Goal: Transaction & Acquisition: Purchase product/service

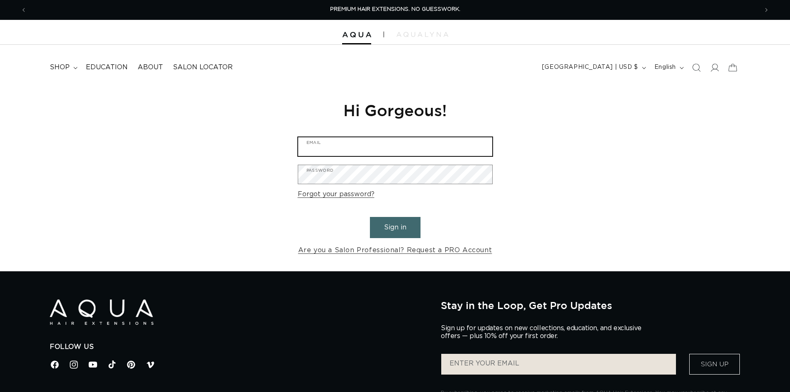
type input "allaboutusalonandspa@gmail.com"
click at [394, 219] on button "Sign in" at bounding box center [395, 227] width 51 height 21
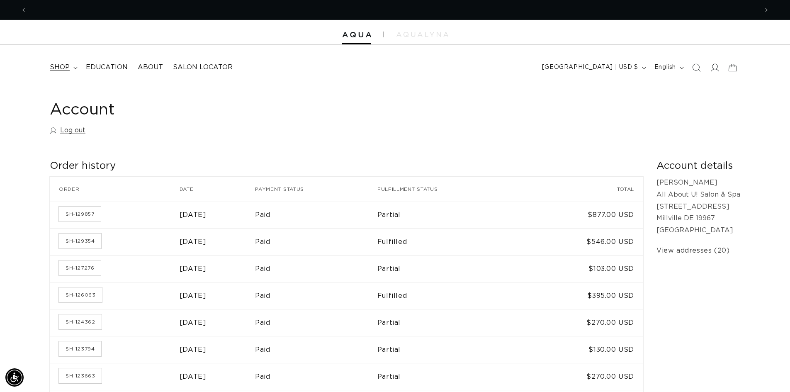
click at [73, 68] on icon at bounding box center [75, 68] width 4 height 2
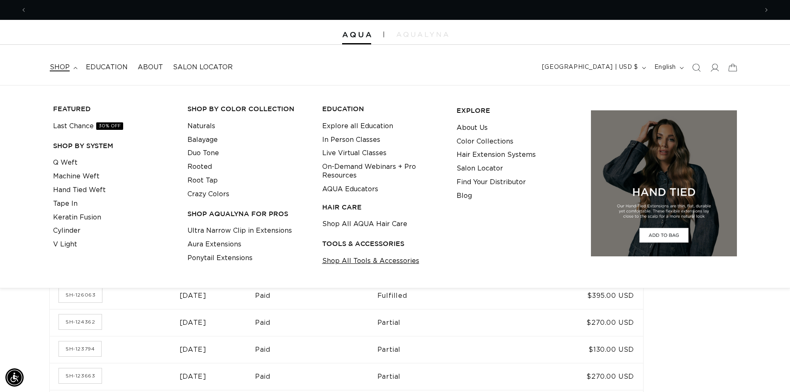
scroll to position [0, 1462]
click at [373, 265] on link "Shop All Tools & Accessories" at bounding box center [370, 261] width 97 height 14
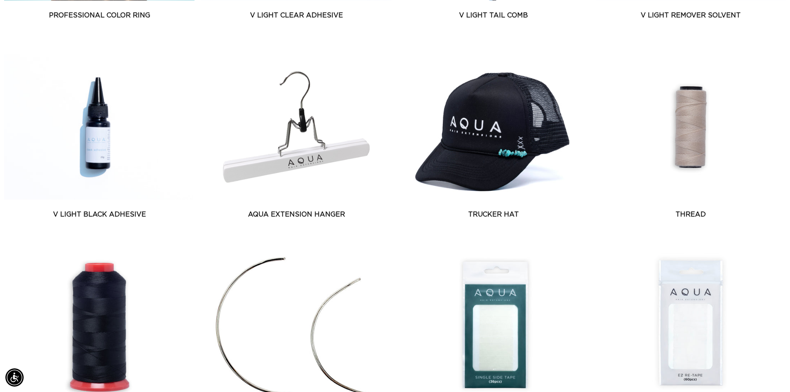
scroll to position [539, 0]
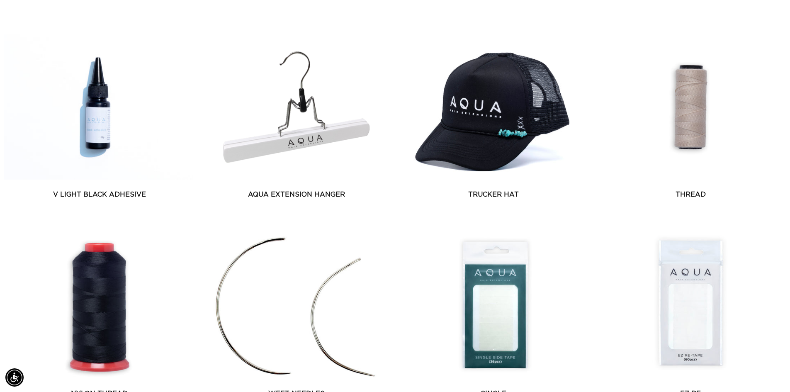
click at [712, 189] on link "Thread" at bounding box center [690, 194] width 190 height 10
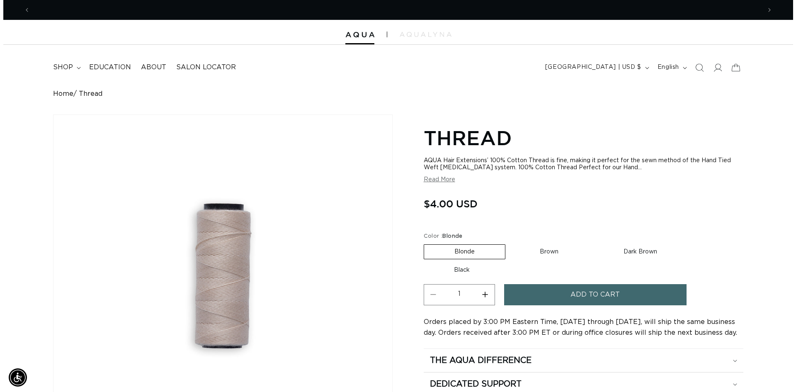
scroll to position [0, 731]
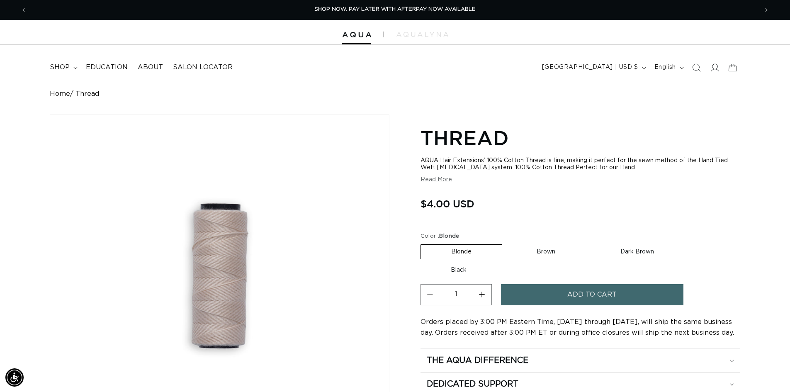
click at [545, 295] on button "Add to cart" at bounding box center [592, 294] width 182 height 21
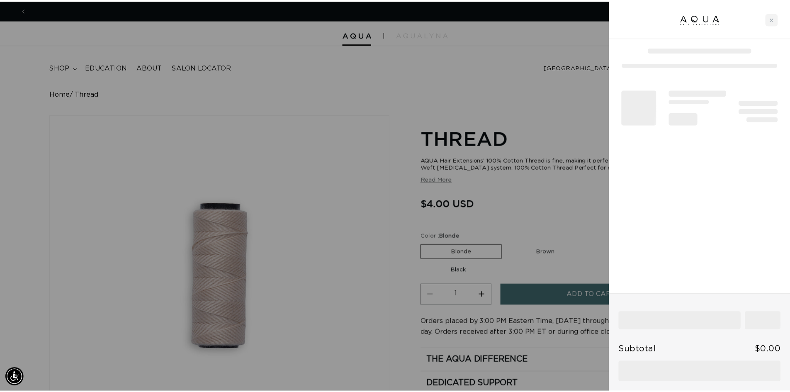
scroll to position [0, 1474]
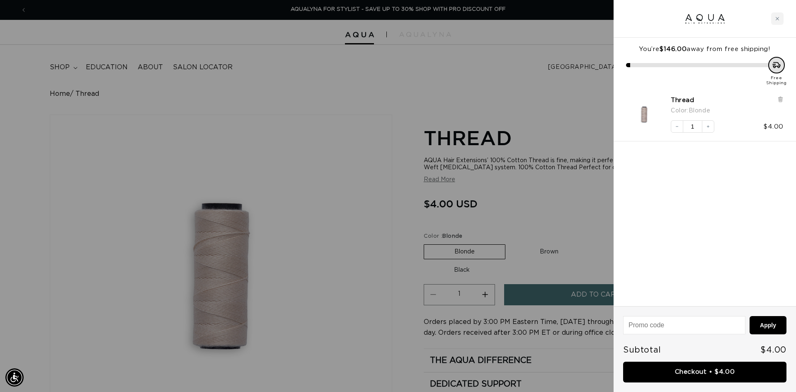
click at [557, 214] on div at bounding box center [398, 196] width 796 height 392
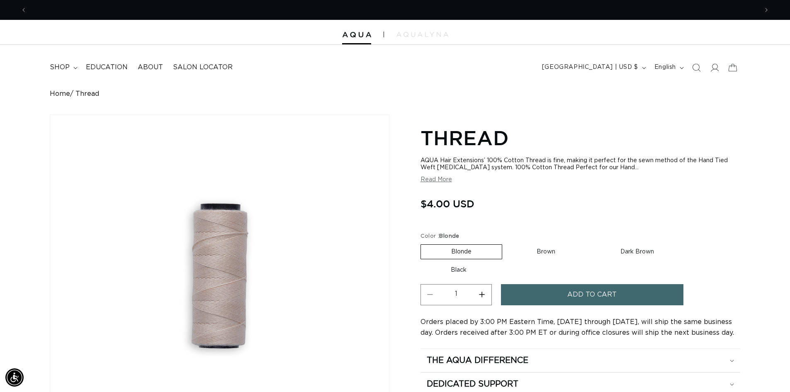
scroll to position [0, 0]
click at [550, 248] on label "Brown Variant sold out or unavailable" at bounding box center [545, 252] width 79 height 14
click at [507, 243] on input "Brown Variant sold out or unavailable" at bounding box center [506, 242] width 0 height 0
radio input "true"
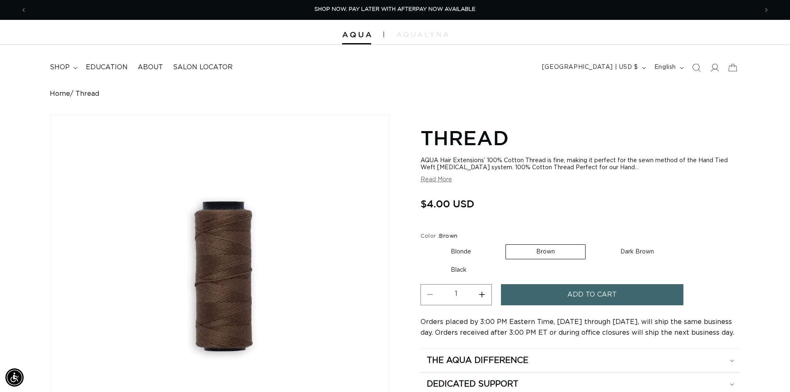
click at [546, 293] on button "Add to cart" at bounding box center [592, 294] width 182 height 21
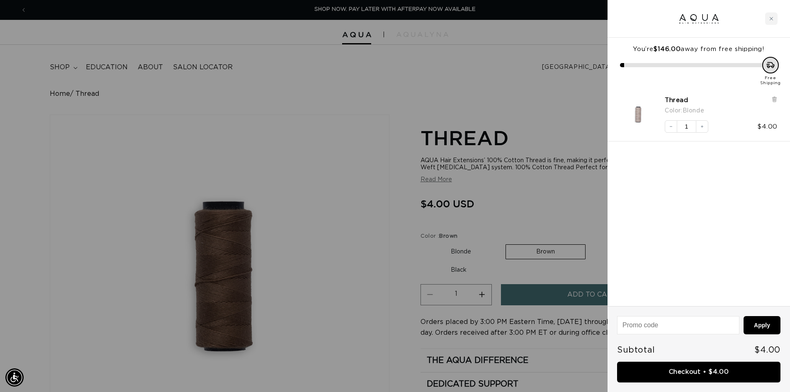
scroll to position [0, 737]
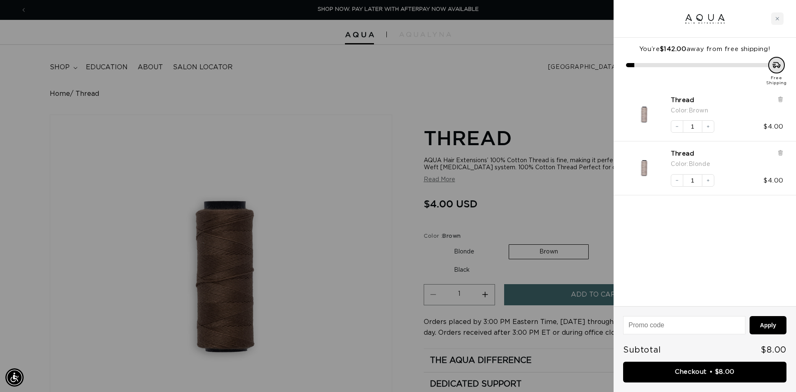
click at [573, 206] on div at bounding box center [398, 196] width 796 height 392
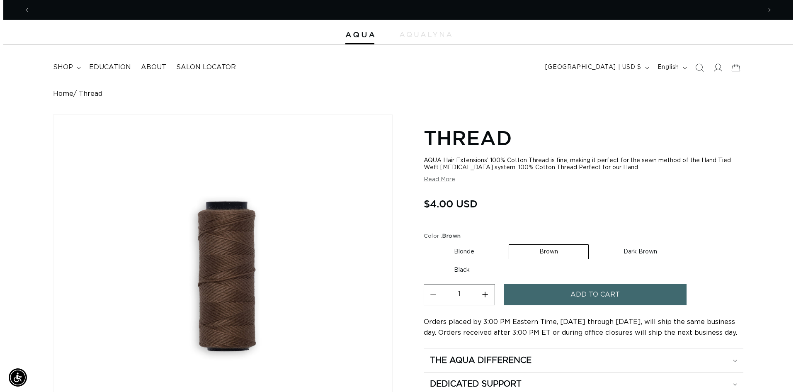
scroll to position [0, 1462]
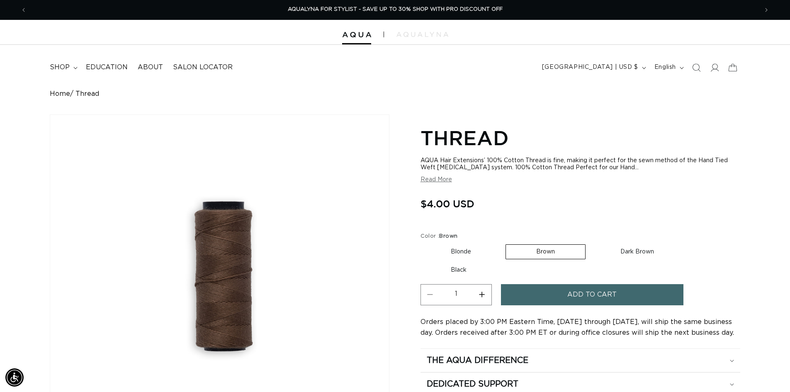
click at [637, 255] on label "Dark Brown Variant sold out or unavailable" at bounding box center [637, 252] width 94 height 14
click at [590, 243] on input "Dark Brown Variant sold out or unavailable" at bounding box center [589, 242] width 0 height 0
radio input "true"
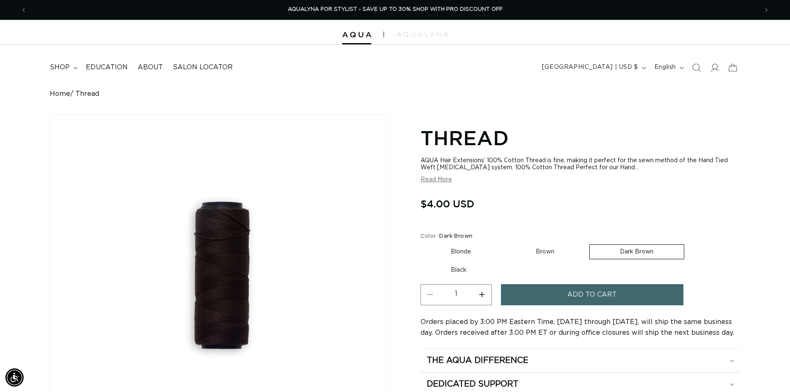
click at [570, 287] on span "Add to cart" at bounding box center [591, 294] width 49 height 21
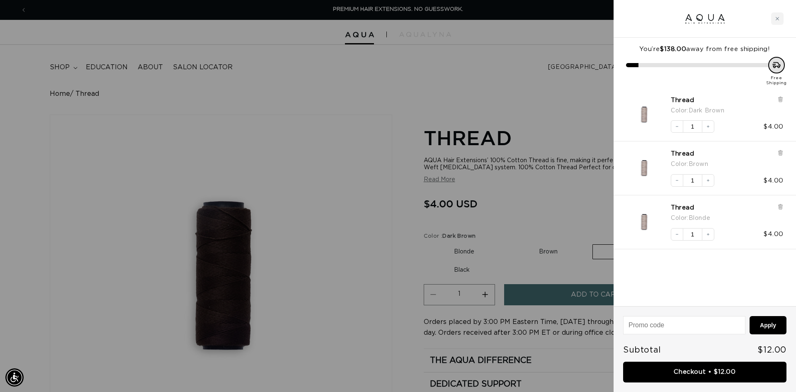
click at [556, 219] on div at bounding box center [398, 196] width 796 height 392
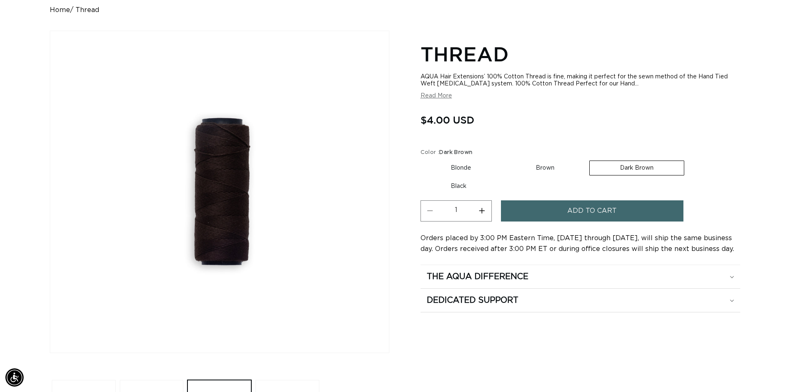
scroll to position [83, 0]
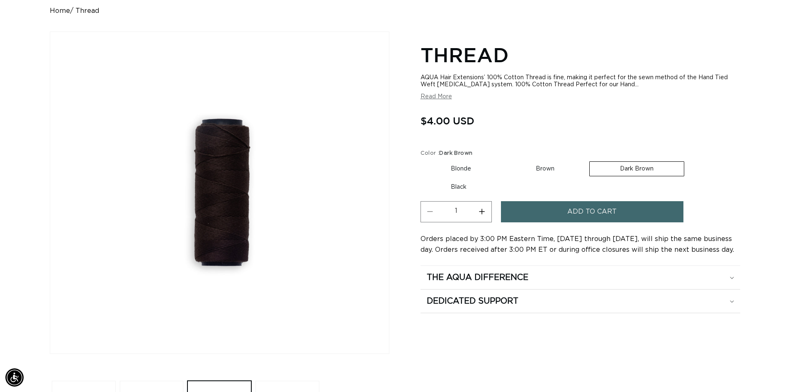
click at [468, 187] on label "Black Variant sold out or unavailable" at bounding box center [458, 187] width 76 height 14
click at [688, 160] on input "Black Variant sold out or unavailable" at bounding box center [688, 160] width 0 height 0
radio input "true"
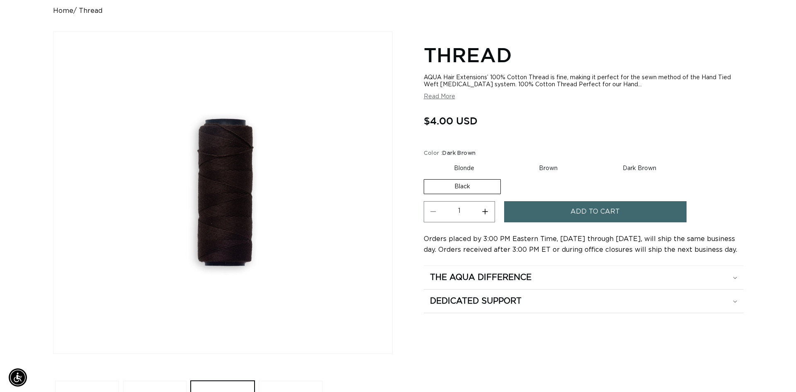
scroll to position [0, 1462]
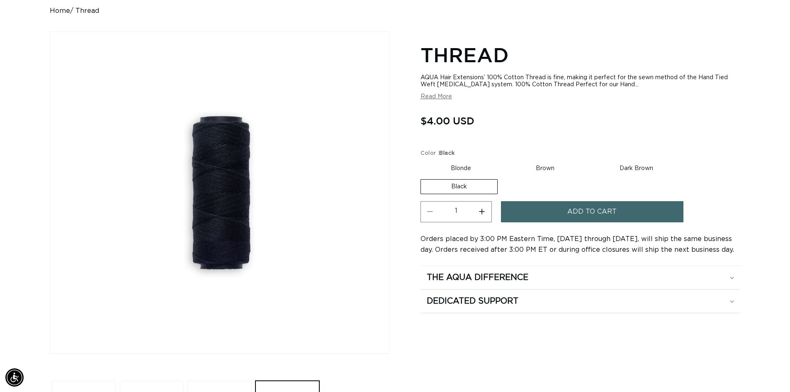
click at [589, 214] on span "Add to cart" at bounding box center [591, 211] width 49 height 21
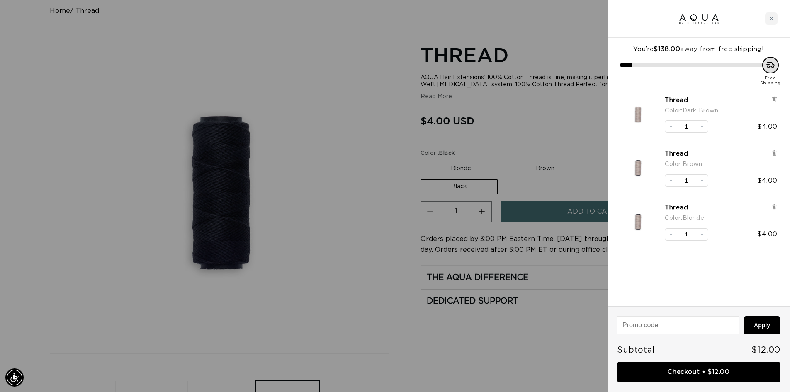
scroll to position [0, 1474]
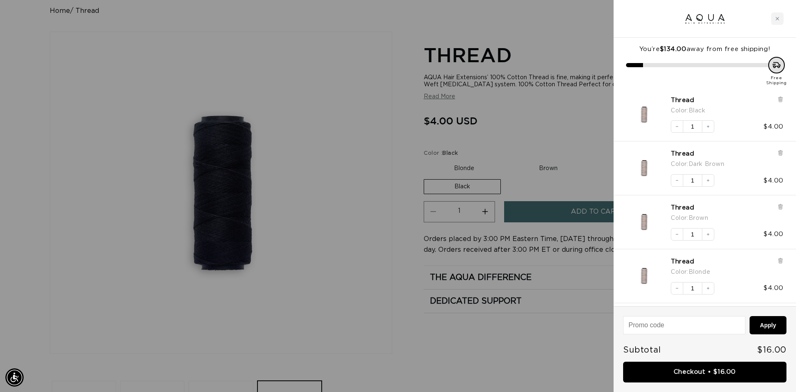
click at [553, 354] on div at bounding box center [398, 196] width 796 height 392
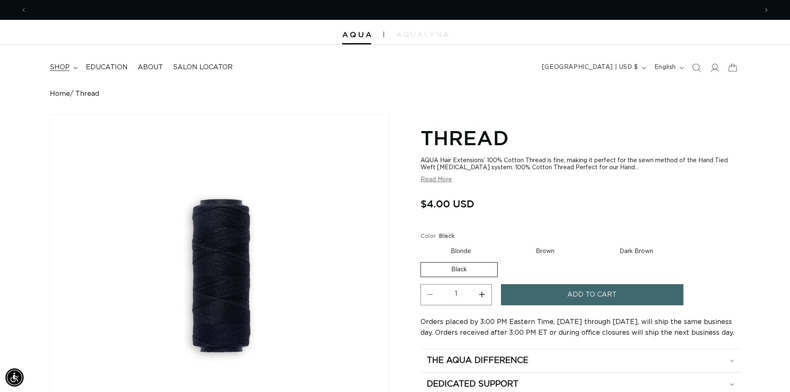
scroll to position [0, 731]
click at [76, 67] on icon at bounding box center [75, 68] width 4 height 2
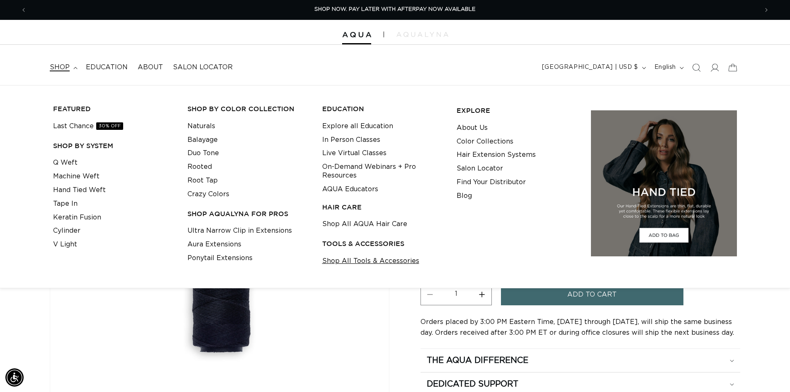
click at [363, 266] on link "Shop All Tools & Accessories" at bounding box center [370, 261] width 97 height 14
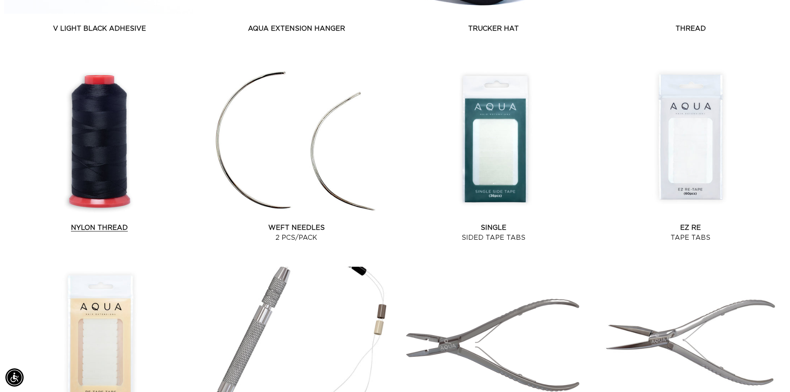
scroll to position [0, 731]
click at [96, 223] on link "Nylon Thread" at bounding box center [99, 228] width 190 height 10
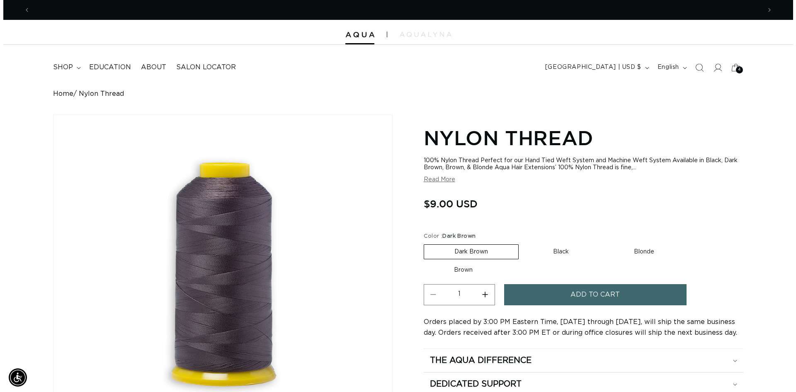
scroll to position [0, 731]
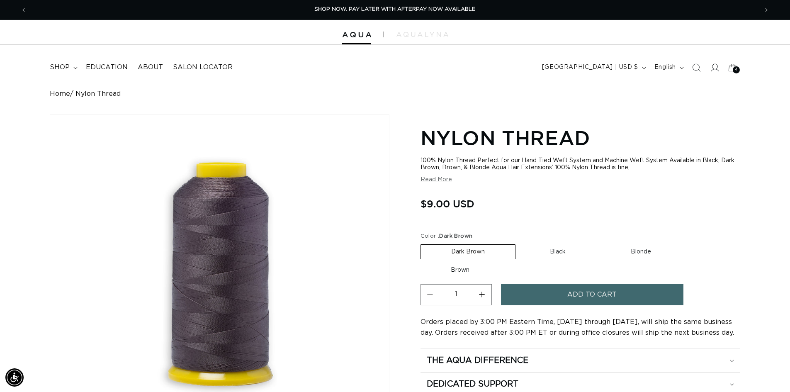
click at [580, 298] on span "Add to cart" at bounding box center [591, 294] width 49 height 21
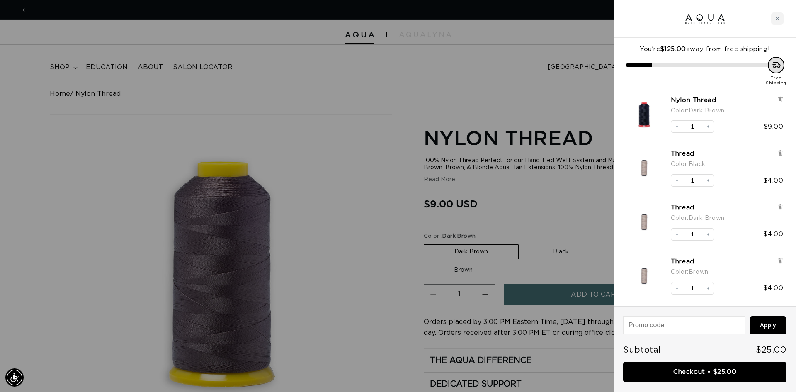
scroll to position [0, 1474]
click at [781, 152] on icon at bounding box center [779, 153] width 3 height 4
click at [782, 152] on icon at bounding box center [779, 153] width 3 height 4
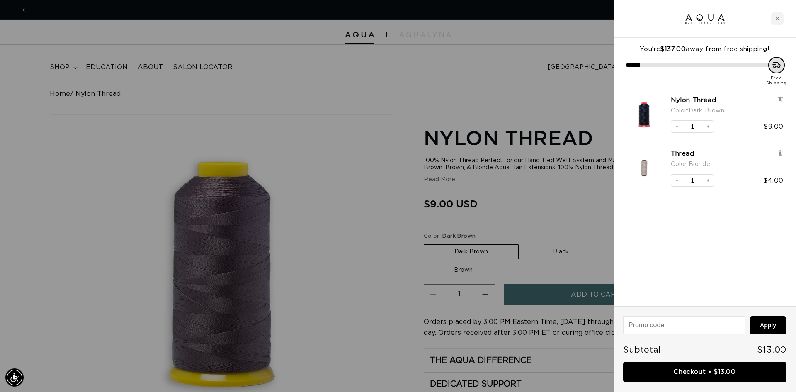
click at [782, 152] on icon at bounding box center [779, 153] width 3 height 4
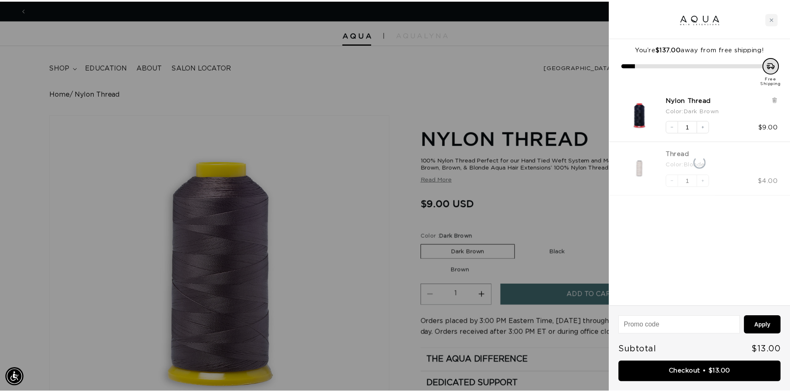
scroll to position [0, 737]
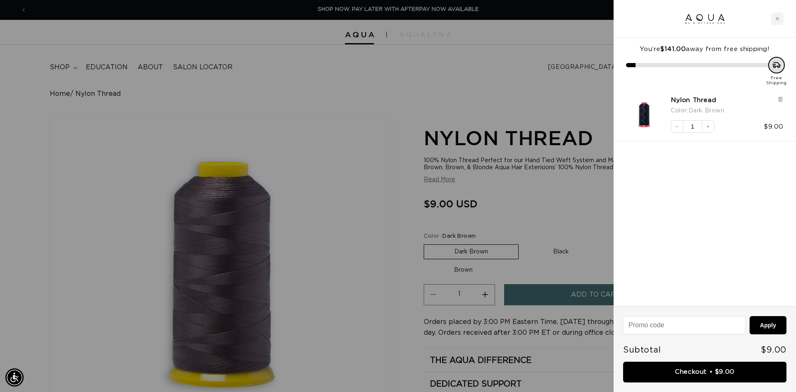
click at [535, 208] on div at bounding box center [398, 196] width 796 height 392
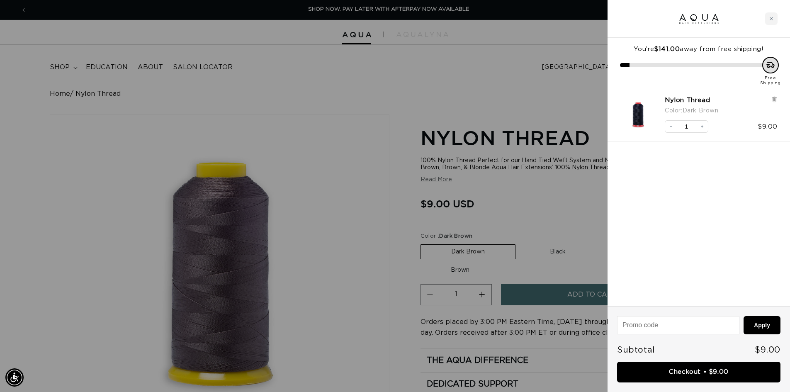
scroll to position [0, 731]
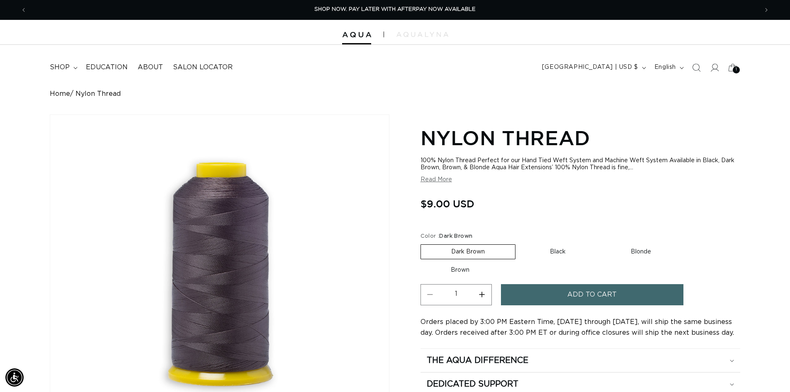
click at [553, 254] on label "Black Variant sold out or unavailable" at bounding box center [557, 252] width 76 height 14
click at [520, 243] on input "Black Variant sold out or unavailable" at bounding box center [519, 242] width 0 height 0
radio input "true"
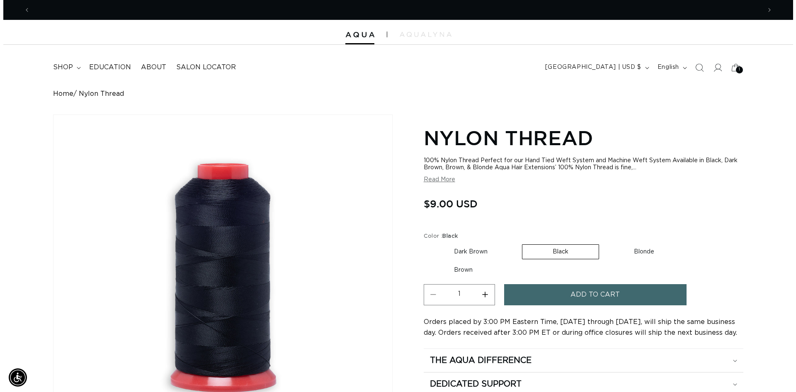
scroll to position [0, 1462]
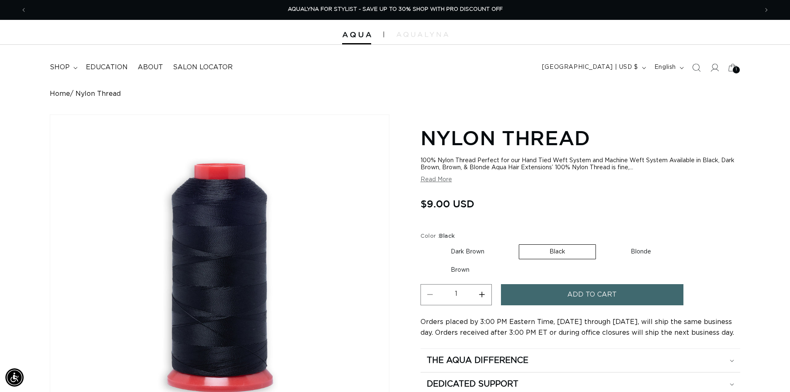
click at [562, 298] on button "Add to cart" at bounding box center [592, 294] width 182 height 21
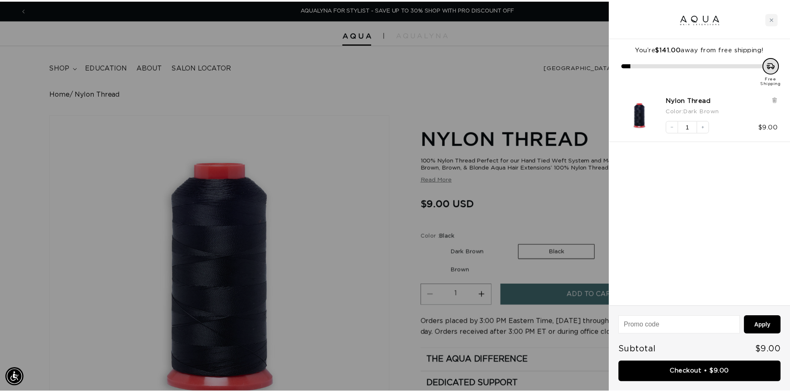
scroll to position [0, 1474]
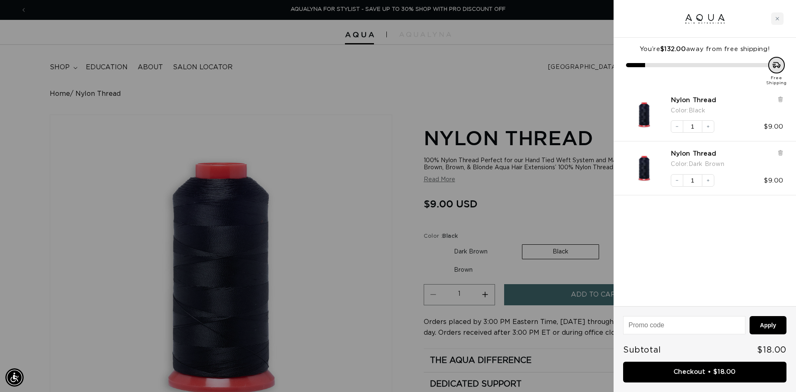
click at [564, 195] on div at bounding box center [398, 196] width 796 height 392
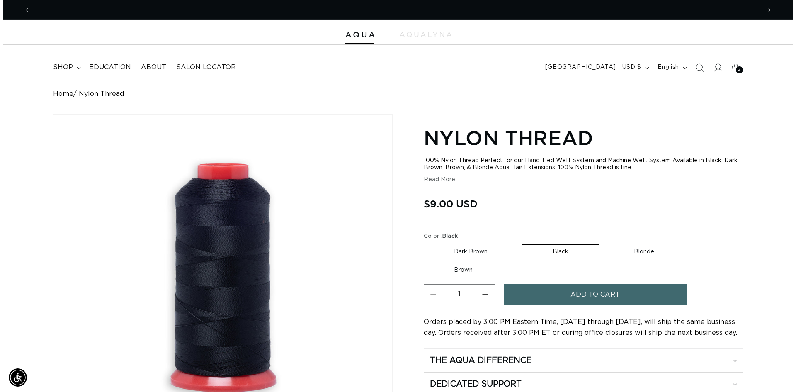
scroll to position [0, 0]
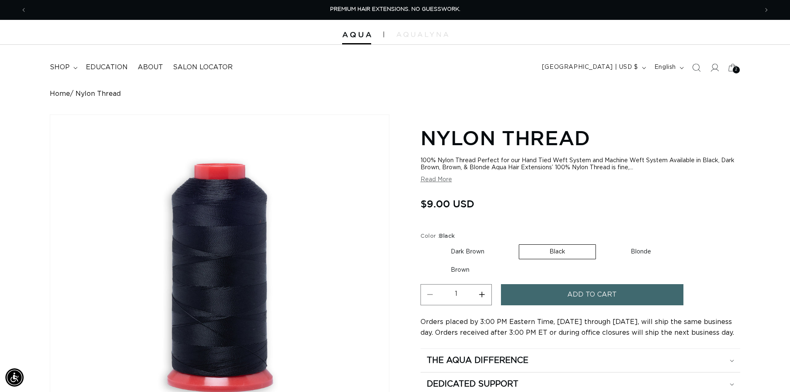
click at [635, 252] on label "Blonde Variant sold out or unavailable" at bounding box center [640, 252] width 81 height 14
click at [600, 243] on input "Blonde Variant sold out or unavailable" at bounding box center [600, 242] width 0 height 0
radio input "true"
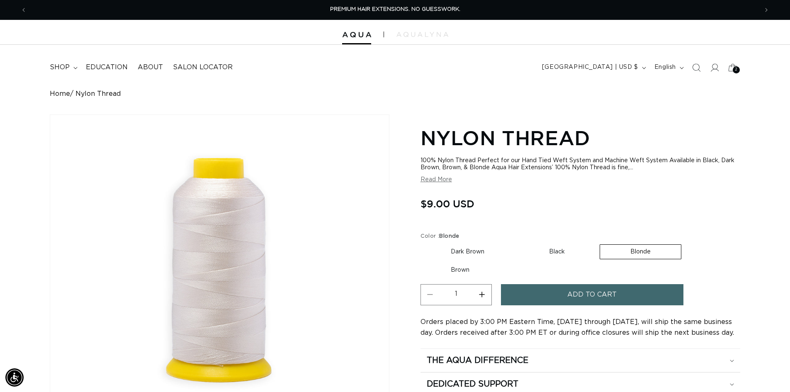
click at [540, 299] on button "Add to cart" at bounding box center [592, 294] width 182 height 21
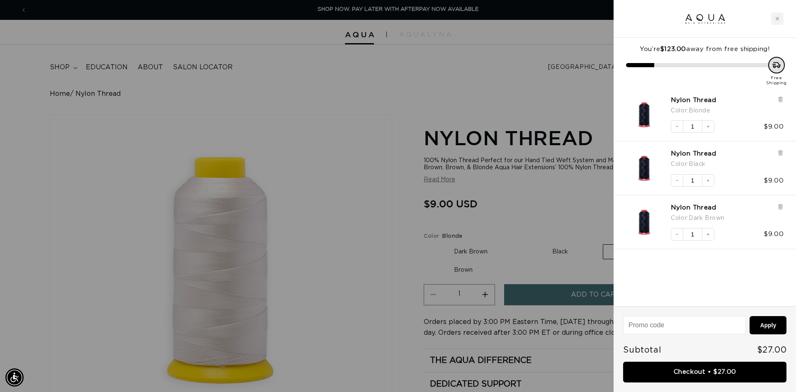
click at [548, 225] on div at bounding box center [398, 196] width 796 height 392
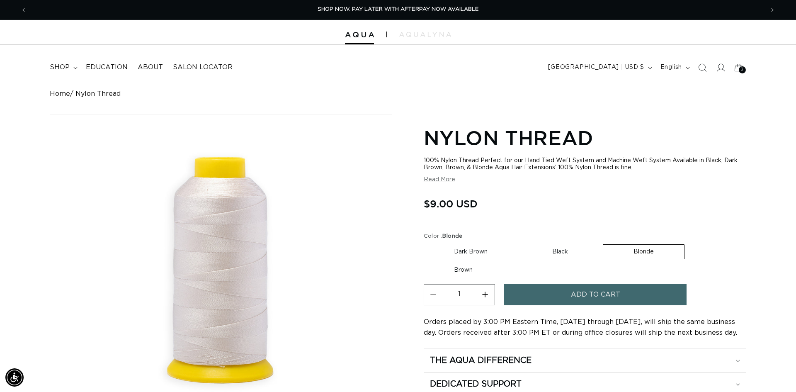
scroll to position [0, 731]
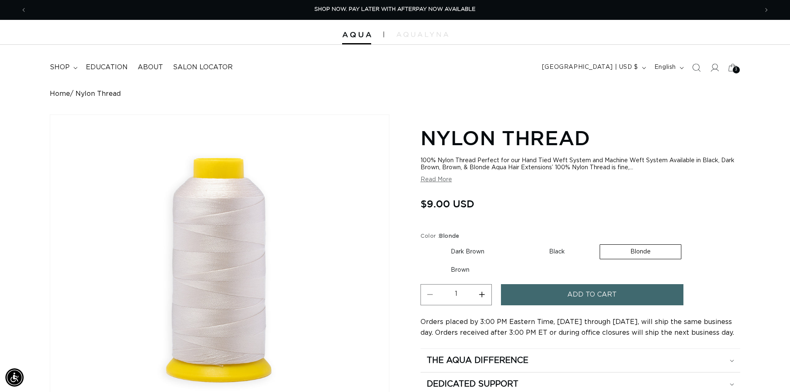
click at [464, 274] on label "Brown Variant sold out or unavailable" at bounding box center [459, 270] width 79 height 14
click at [685, 243] on input "Brown Variant sold out or unavailable" at bounding box center [685, 242] width 0 height 0
radio input "true"
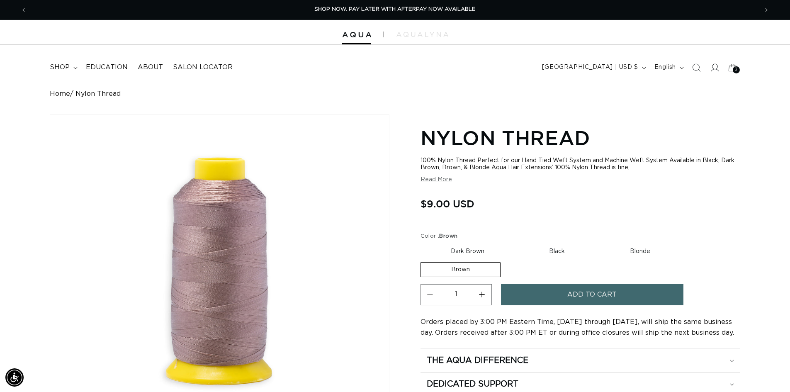
click at [559, 294] on button "Add to cart" at bounding box center [592, 294] width 182 height 21
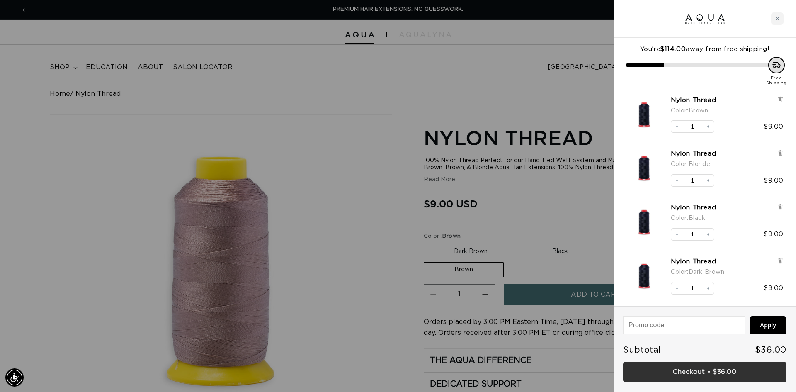
click at [701, 374] on link "Checkout • $36.00" at bounding box center [704, 371] width 163 height 21
